Goal: Task Accomplishment & Management: Manage account settings

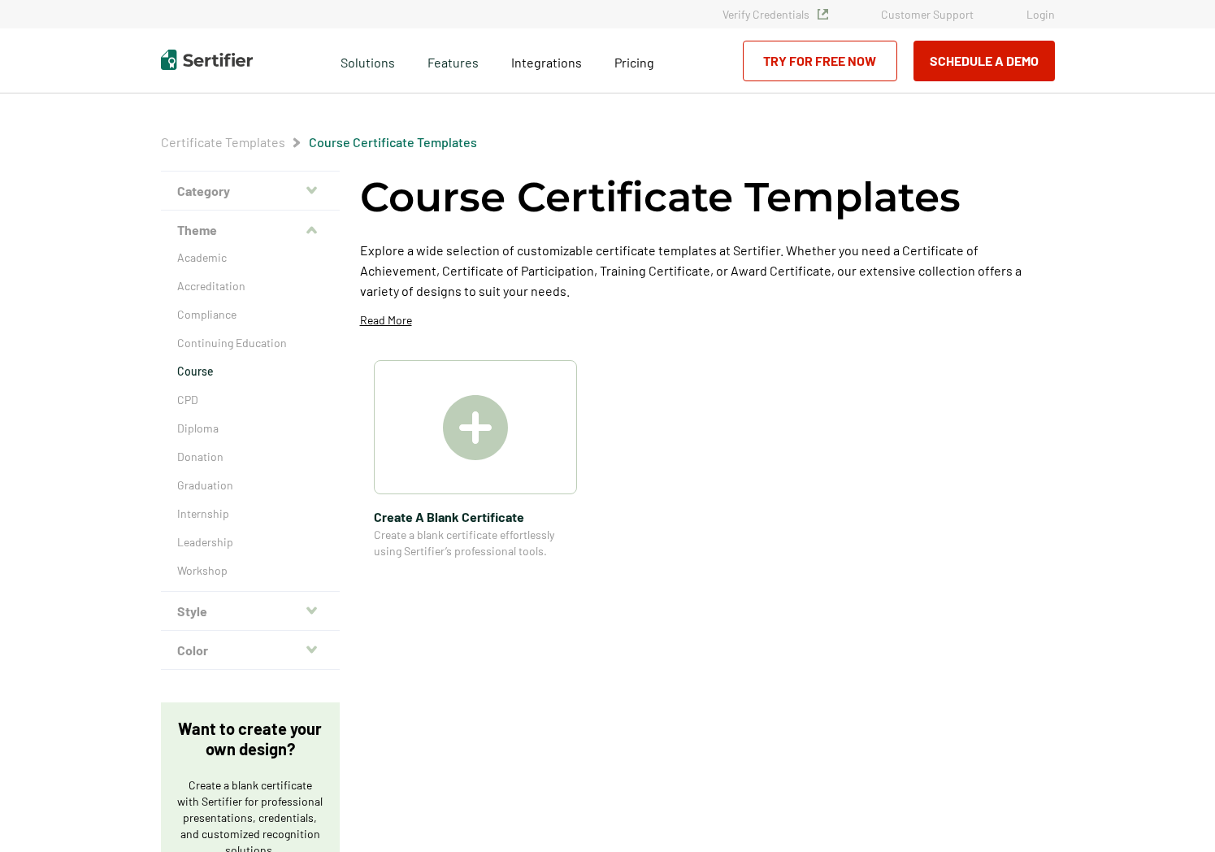
click at [1030, 15] on link "Login" at bounding box center [1041, 14] width 28 height 14
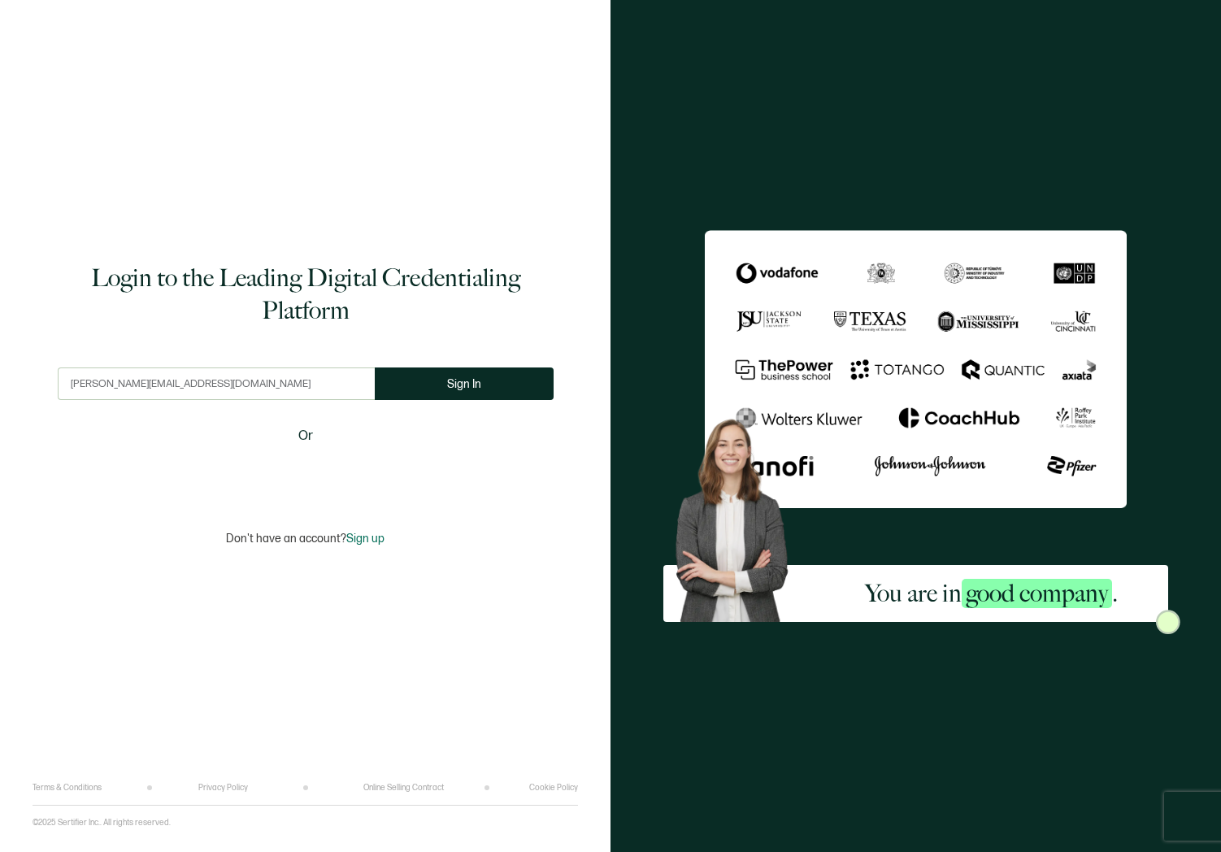
type input "dasha@everflow.io"
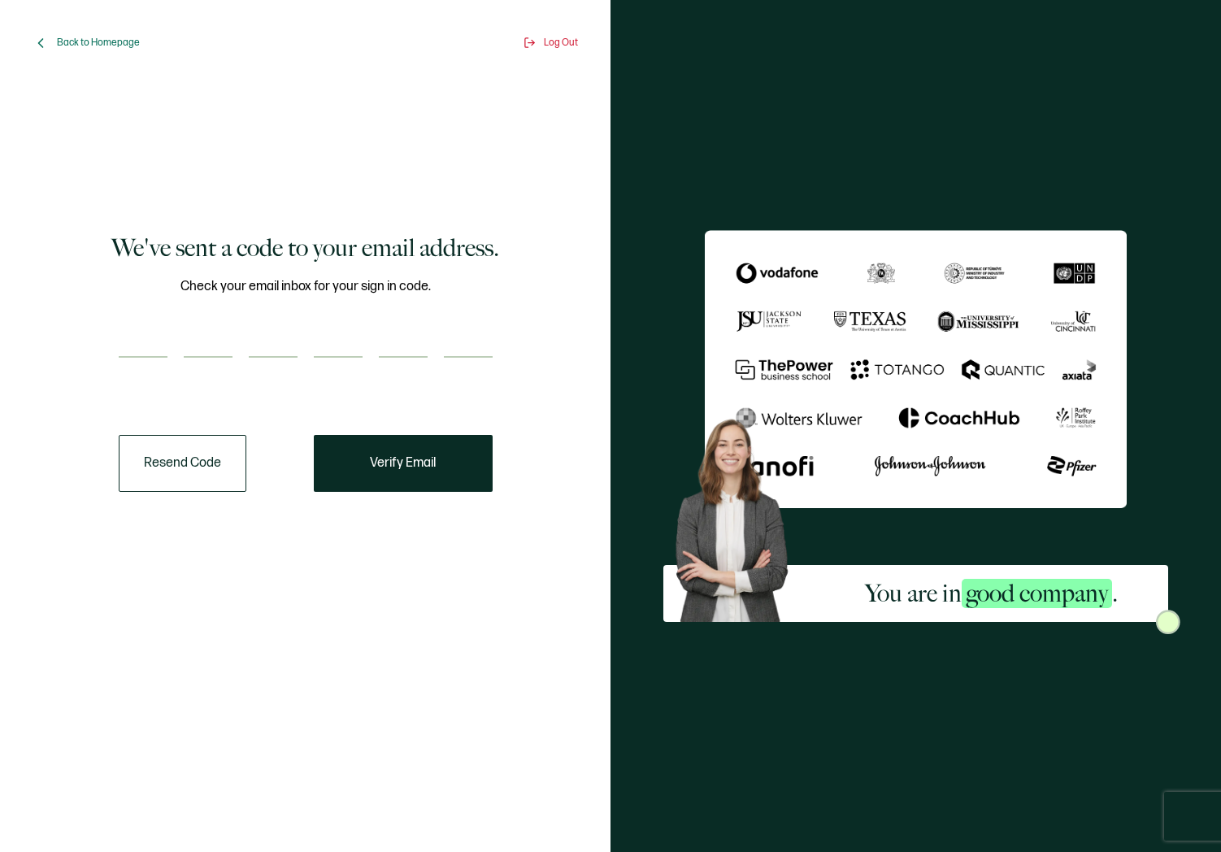
click at [130, 341] on input "number" at bounding box center [143, 341] width 49 height 33
type input "9"
type input "6"
type input "5"
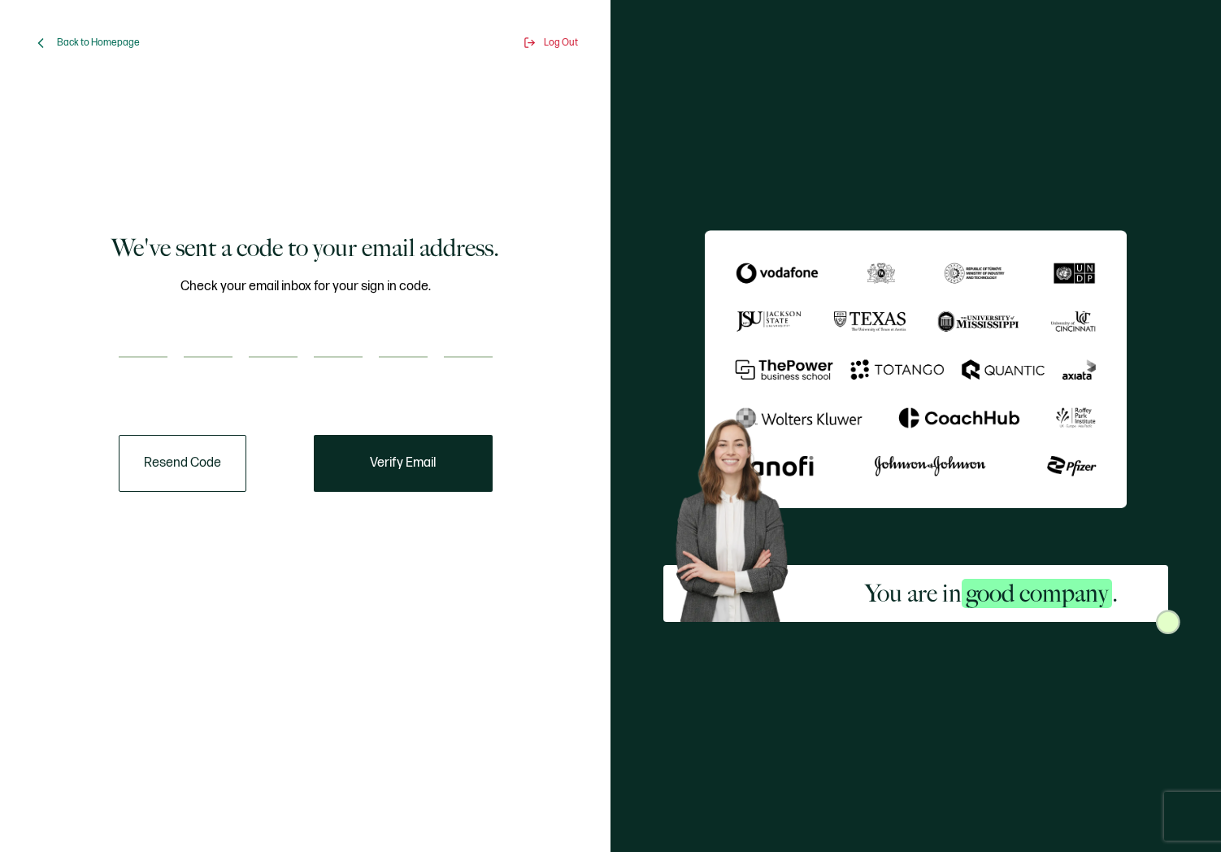
type input "3"
type input "0"
